Goal: Information Seeking & Learning: Learn about a topic

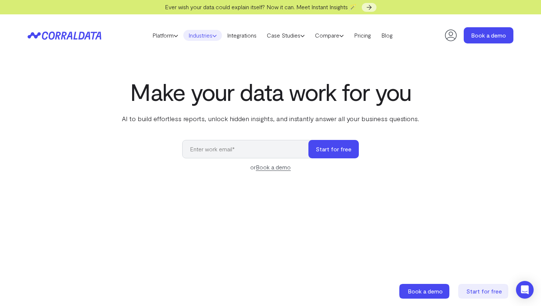
click at [212, 38] on icon at bounding box center [214, 35] width 4 height 4
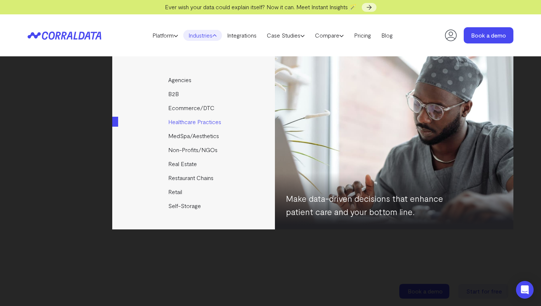
click at [199, 120] on link "Healthcare Practices" at bounding box center [194, 122] width 164 height 14
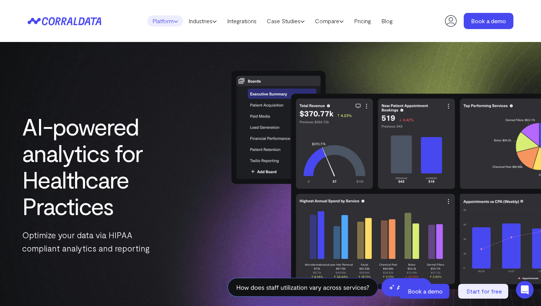
click at [174, 21] on icon at bounding box center [176, 21] width 4 height 4
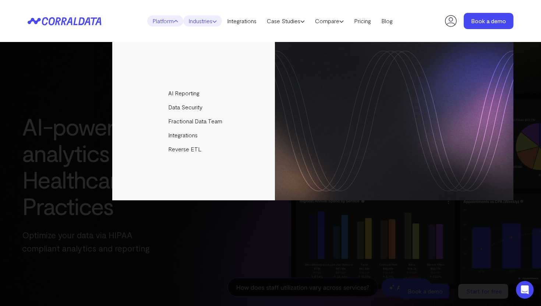
click at [215, 23] on icon at bounding box center [214, 21] width 4 height 4
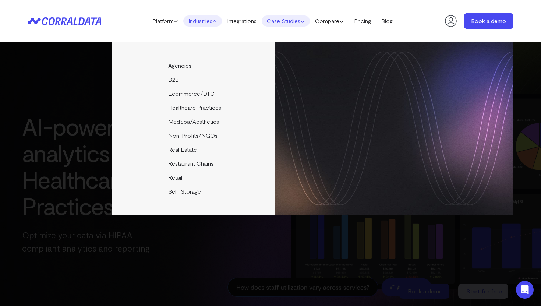
click at [294, 22] on link "Case Studies" at bounding box center [286, 20] width 48 height 11
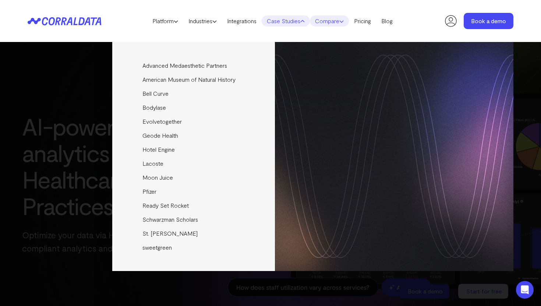
click at [341, 21] on link "Compare" at bounding box center [329, 20] width 39 height 11
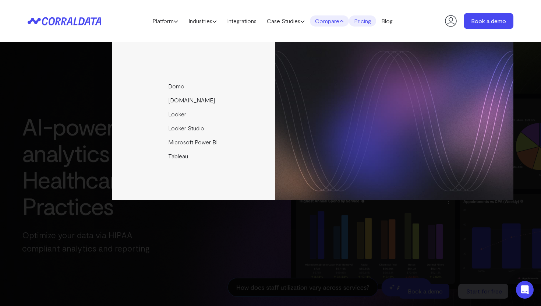
click at [367, 22] on link "Pricing" at bounding box center [362, 20] width 27 height 11
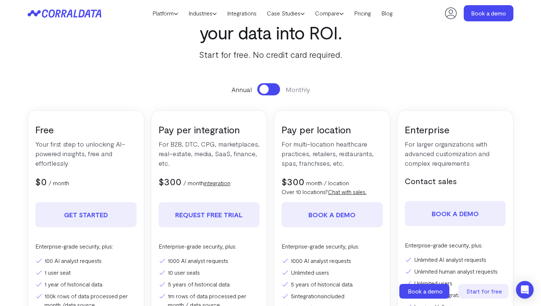
scroll to position [49, 0]
click at [263, 91] on span at bounding box center [263, 89] width 9 height 9
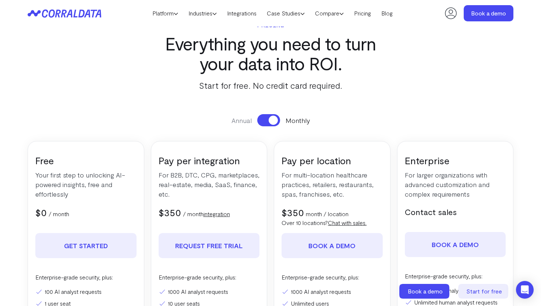
scroll to position [0, 0]
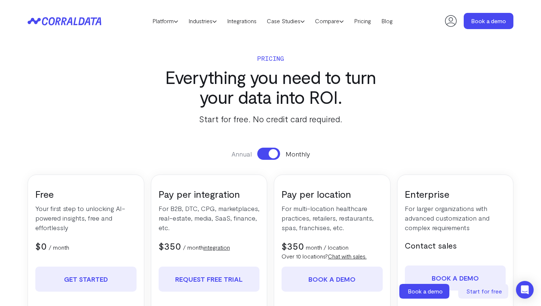
click at [271, 157] on span at bounding box center [273, 153] width 9 height 9
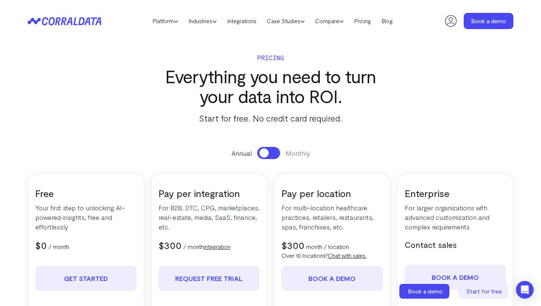
click at [261, 153] on span at bounding box center [263, 152] width 9 height 9
click at [269, 150] on span at bounding box center [273, 152] width 9 height 9
click at [261, 151] on span at bounding box center [263, 152] width 9 height 9
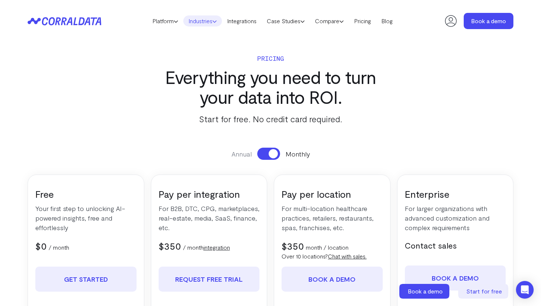
click at [204, 20] on link "Industries" at bounding box center [202, 20] width 39 height 11
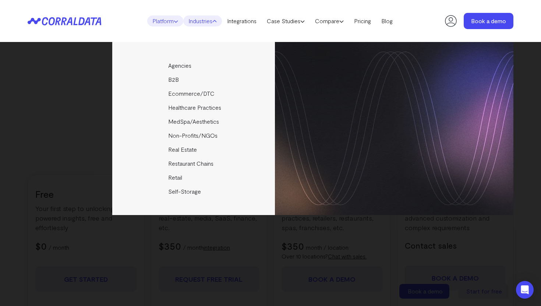
click at [157, 20] on link "Platform" at bounding box center [165, 20] width 36 height 11
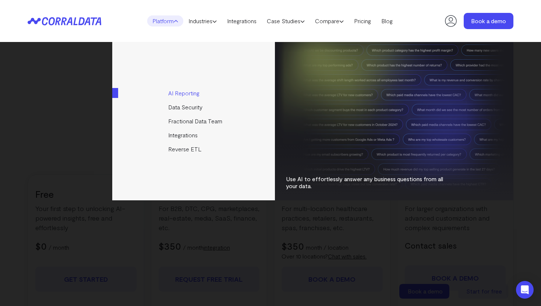
click at [196, 94] on link "AI Reporting" at bounding box center [194, 93] width 164 height 14
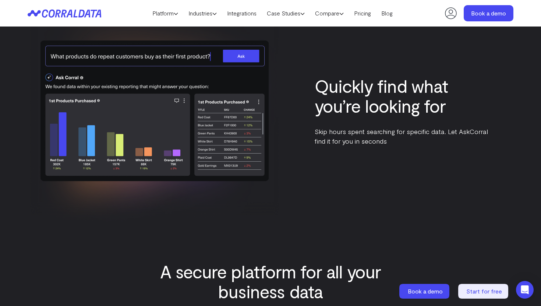
scroll to position [2452, 0]
